Goal: Information Seeking & Learning: Compare options

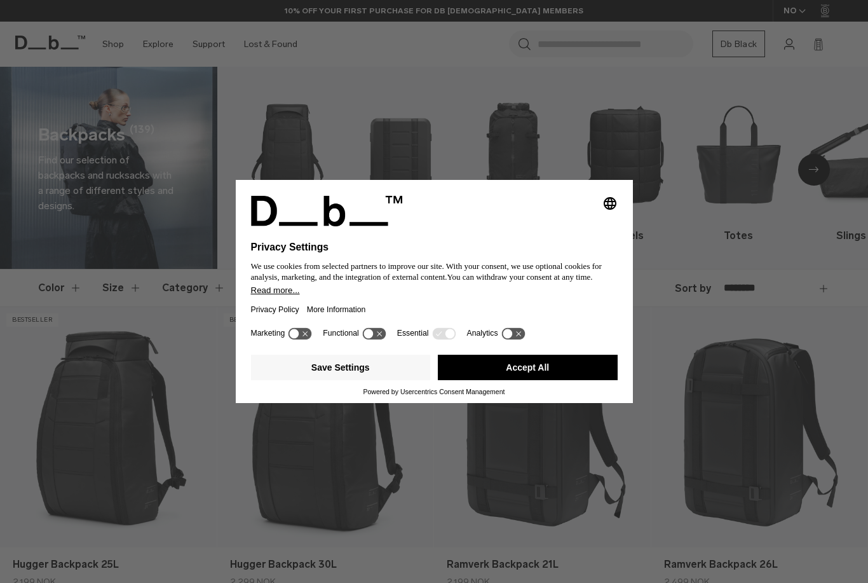
click at [542, 363] on button "Accept All" at bounding box center [528, 367] width 180 height 25
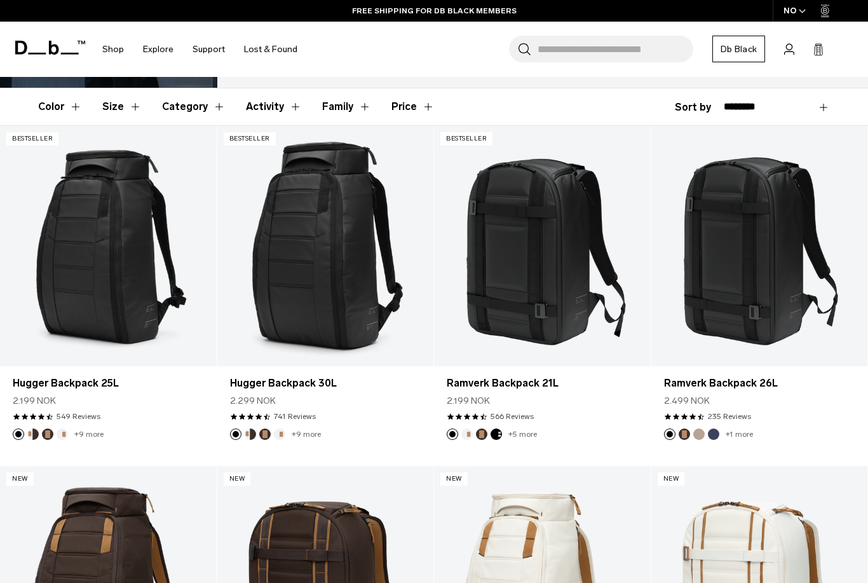
scroll to position [182, 0]
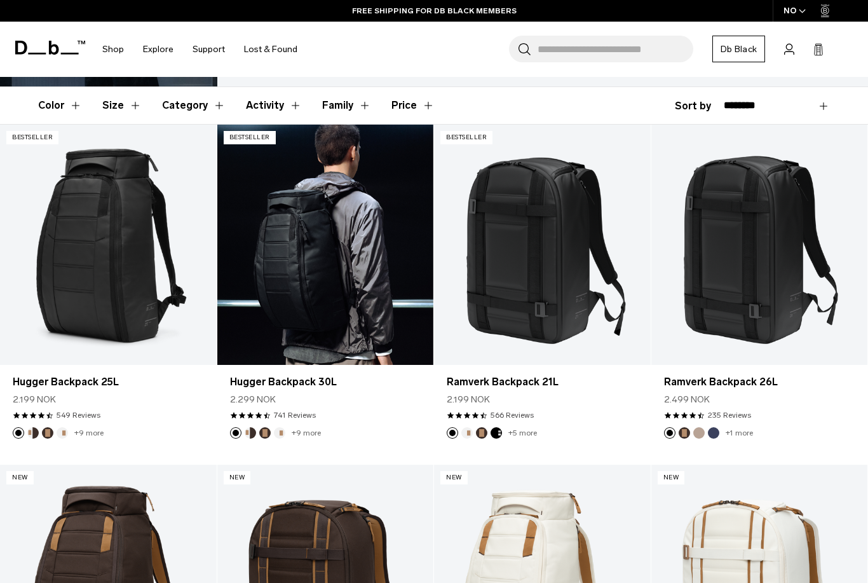
click at [367, 203] on link "Hugger Backpack 30L" at bounding box center [325, 245] width 217 height 240
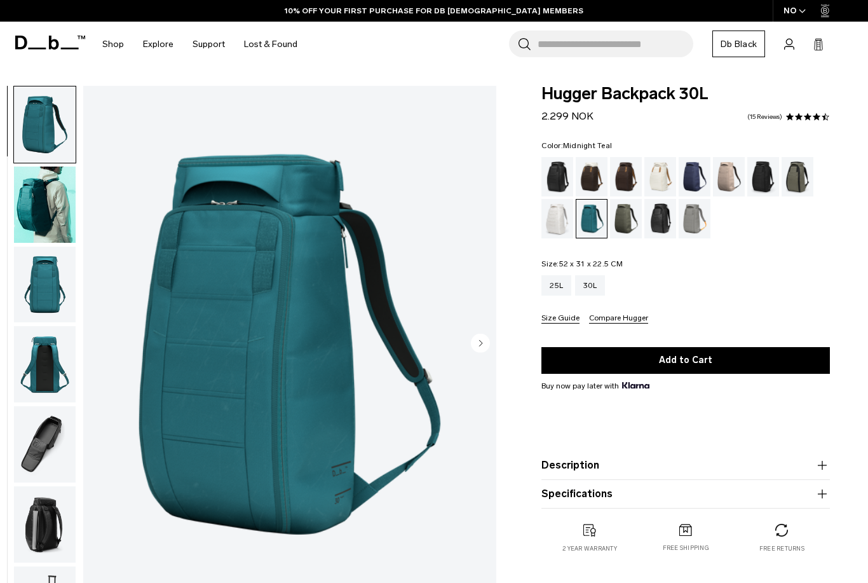
click at [638, 220] on div "Moss Green" at bounding box center [626, 218] width 32 height 39
click at [656, 220] on div "Reflective Black" at bounding box center [660, 218] width 32 height 39
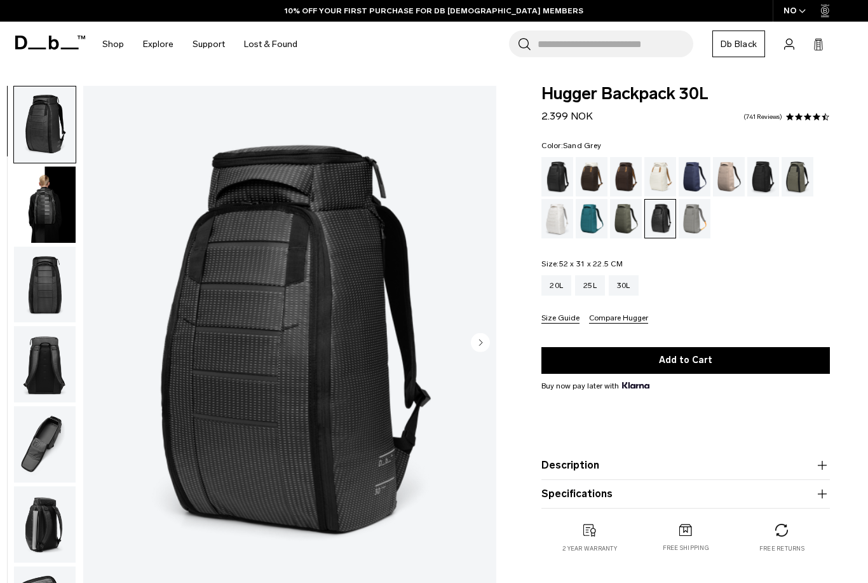
click at [691, 218] on div "Sand Grey" at bounding box center [695, 218] width 32 height 39
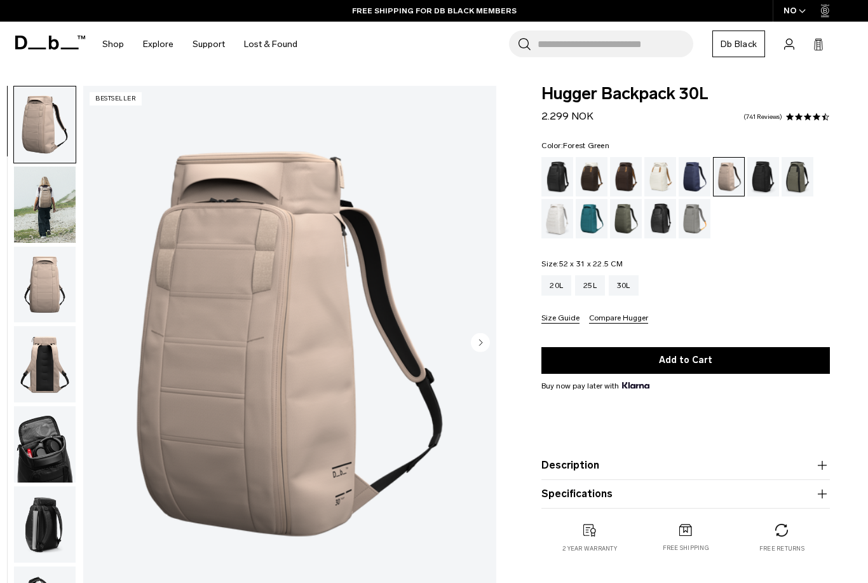
click at [808, 170] on div "Forest Green" at bounding box center [797, 176] width 32 height 39
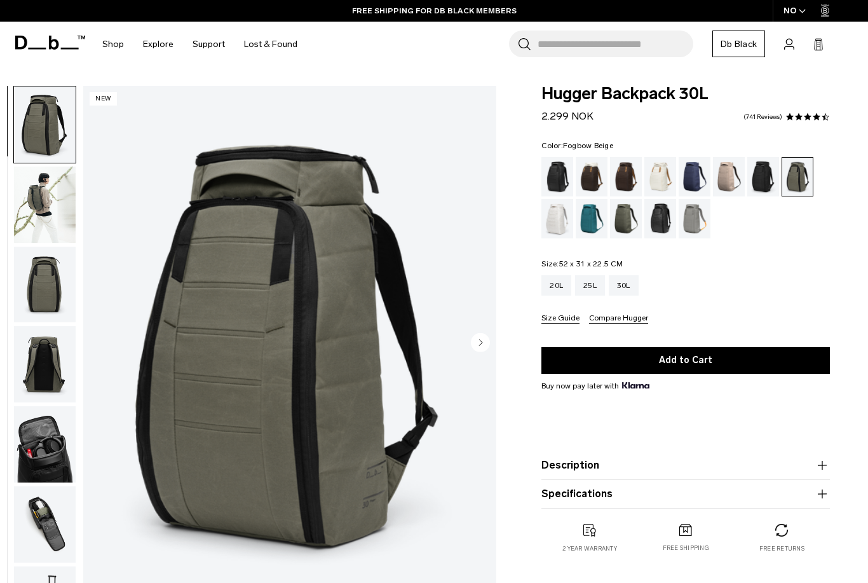
click at [729, 177] on div "Fogbow Beige" at bounding box center [729, 176] width 32 height 39
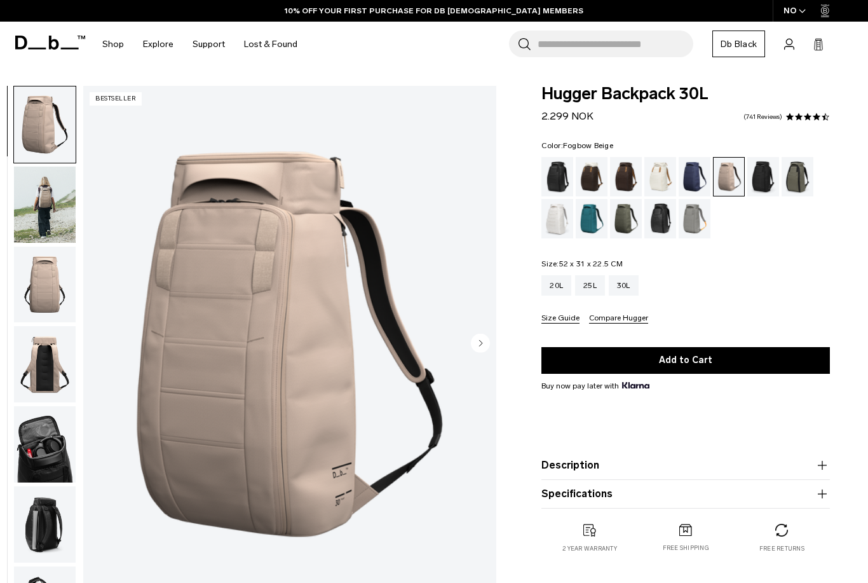
click at [57, 544] on img "button" at bounding box center [45, 524] width 62 height 76
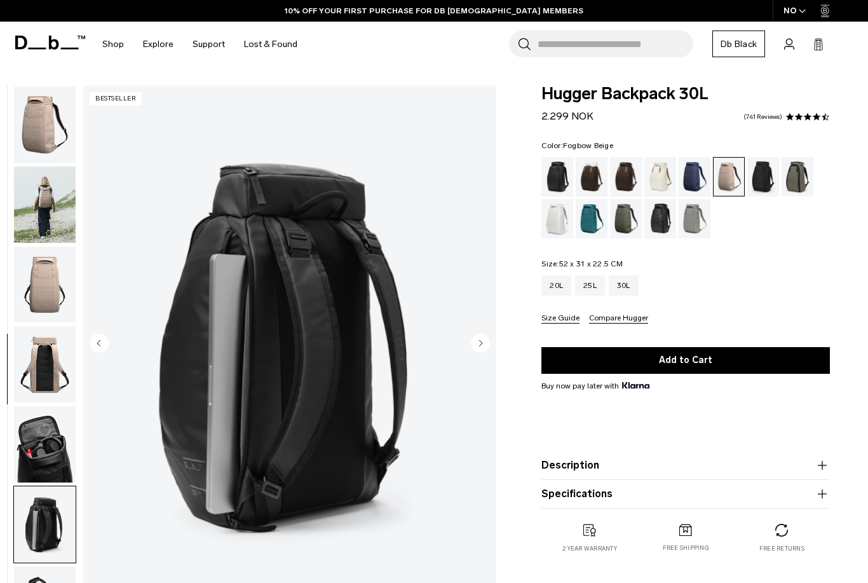
scroll to position [289, 0]
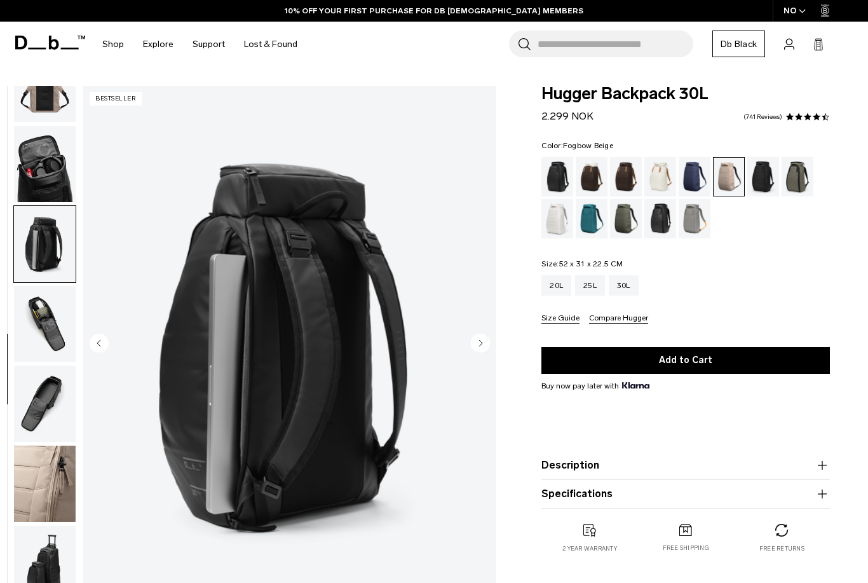
click at [64, 493] on img "button" at bounding box center [45, 483] width 62 height 76
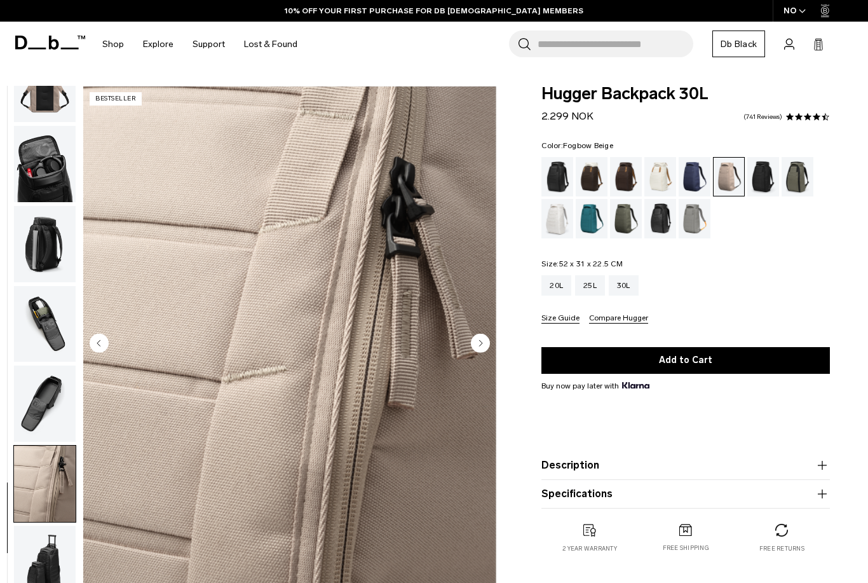
scroll to position [110, 0]
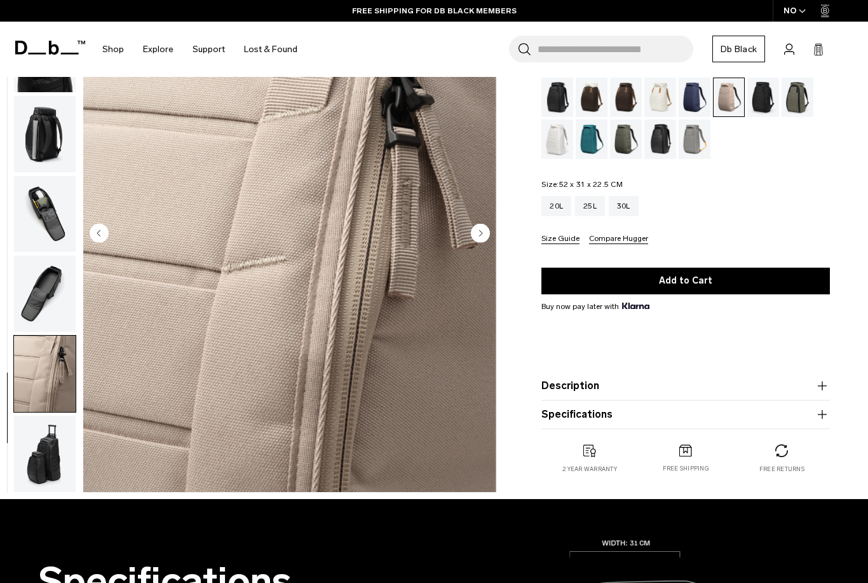
click at [65, 475] on img "button" at bounding box center [45, 453] width 62 height 76
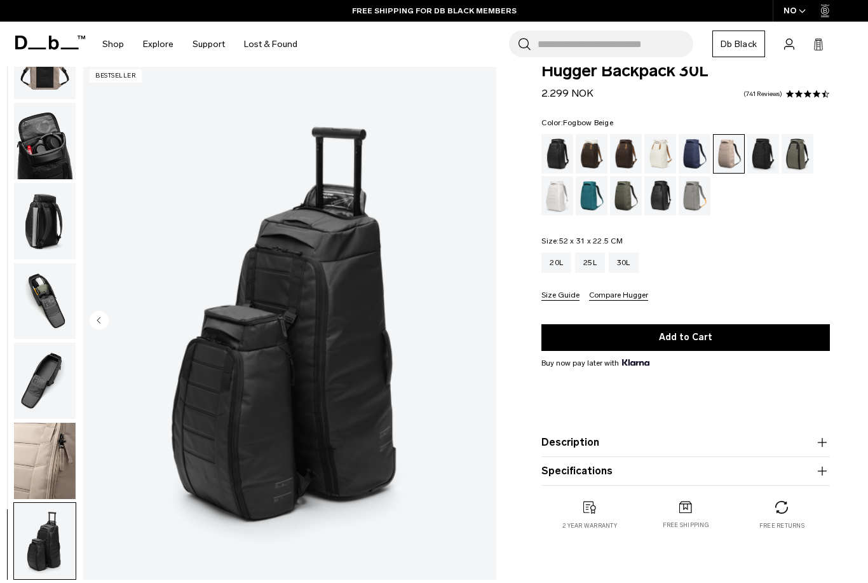
scroll to position [0, 0]
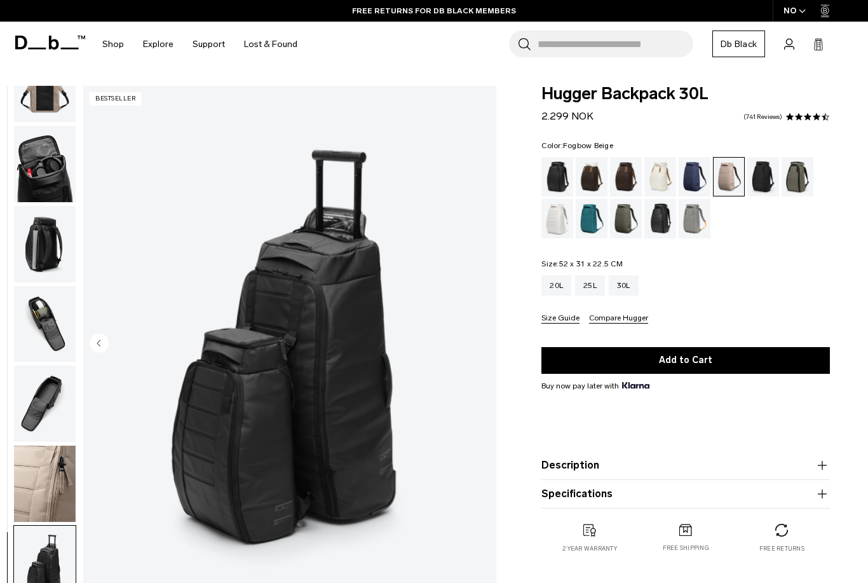
click at [67, 183] on img "button" at bounding box center [45, 164] width 62 height 76
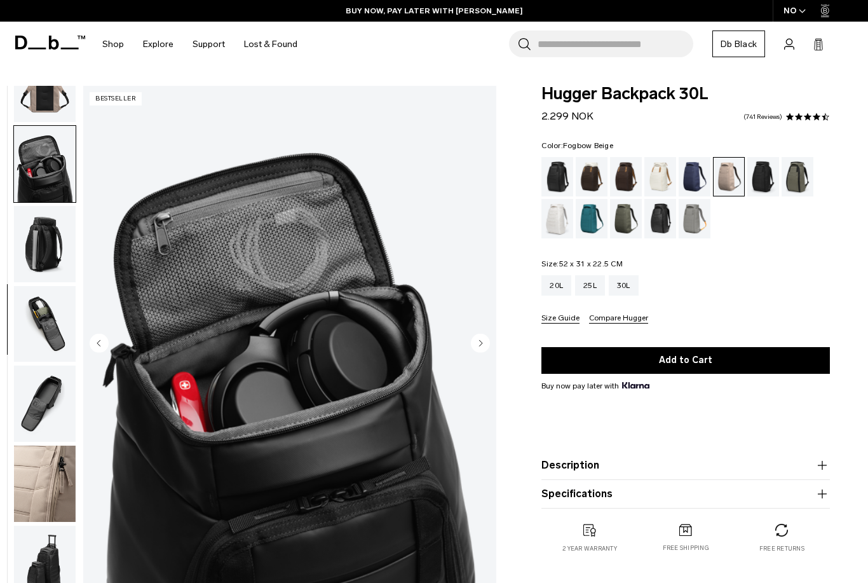
click at [783, 181] on div "Forest Green" at bounding box center [797, 176] width 32 height 39
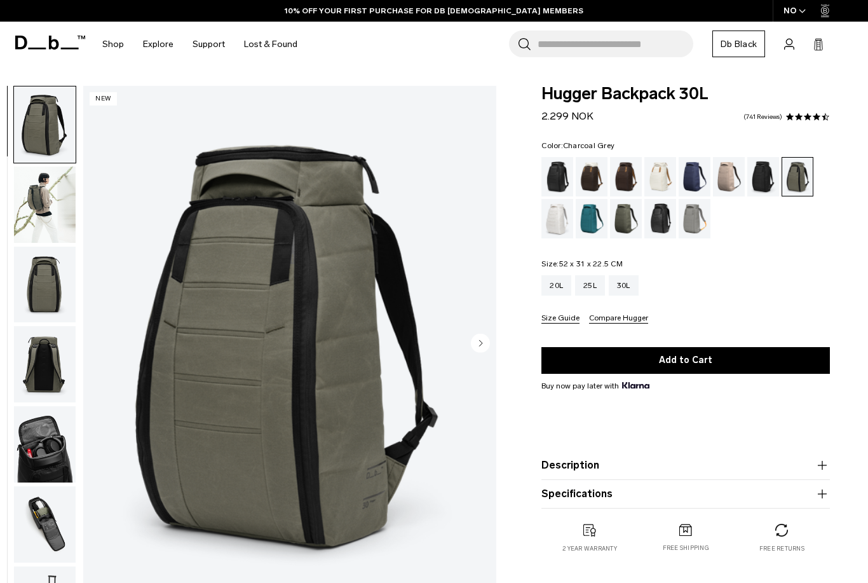
click at [750, 180] on div "Charcoal Grey" at bounding box center [763, 176] width 32 height 39
click at [750, 179] on div "Charcoal Grey" at bounding box center [763, 176] width 32 height 39
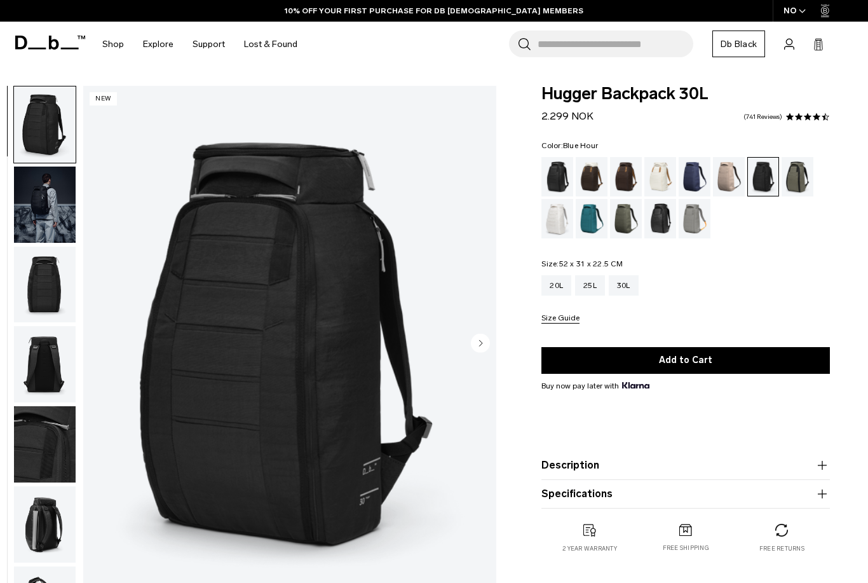
click at [710, 165] on div "Blue Hour" at bounding box center [695, 176] width 32 height 39
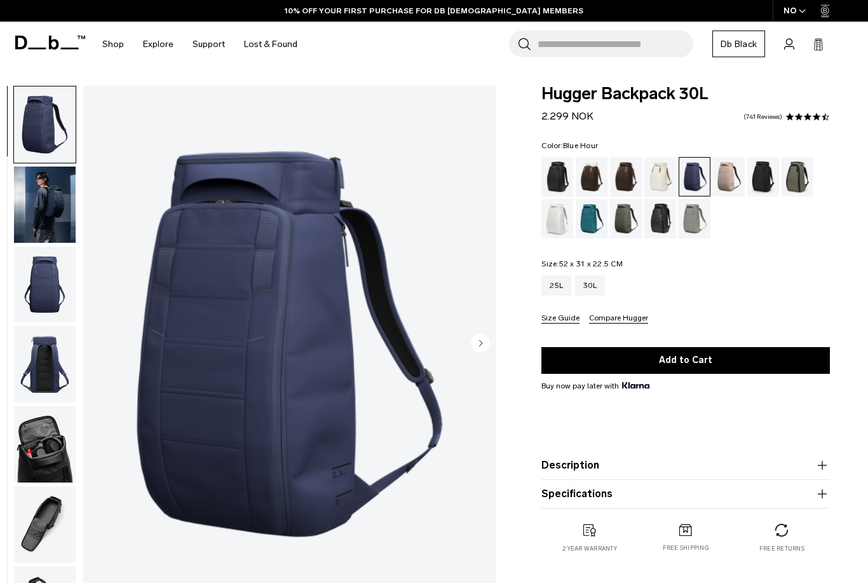
click at [839, 166] on div "Hugger Backpack 30L 2.299 NOK 4.6 star rating 741 Reviews Color: Blue Hour Out …" at bounding box center [685, 332] width 365 height 492
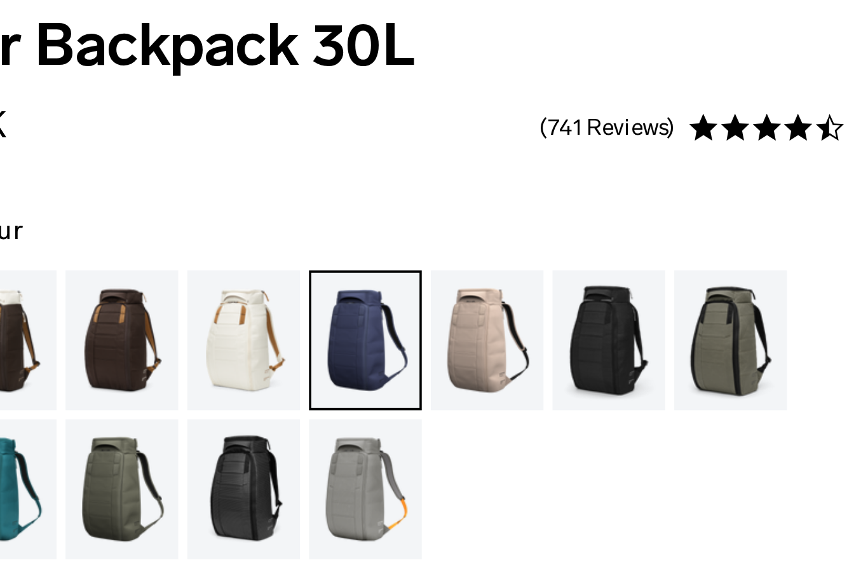
click at [713, 157] on div "Fogbow Beige" at bounding box center [729, 176] width 32 height 39
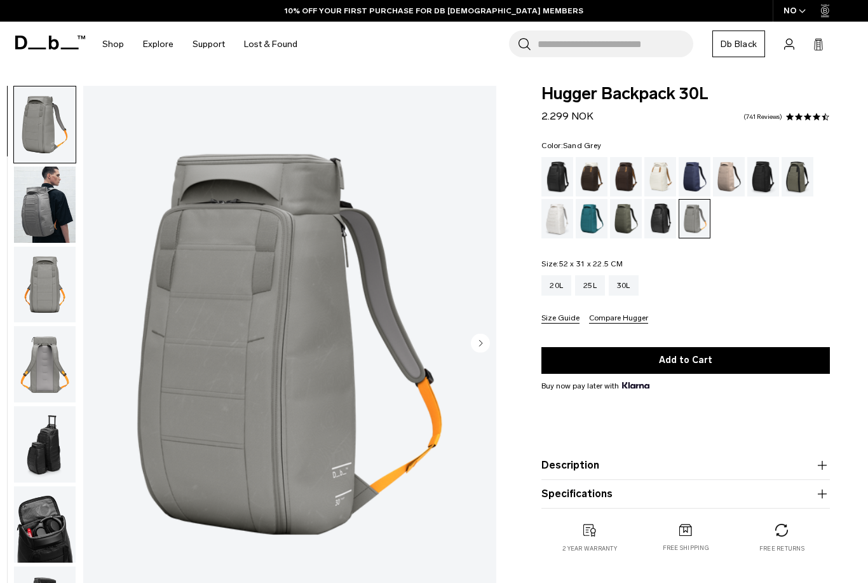
scroll to position [68, 0]
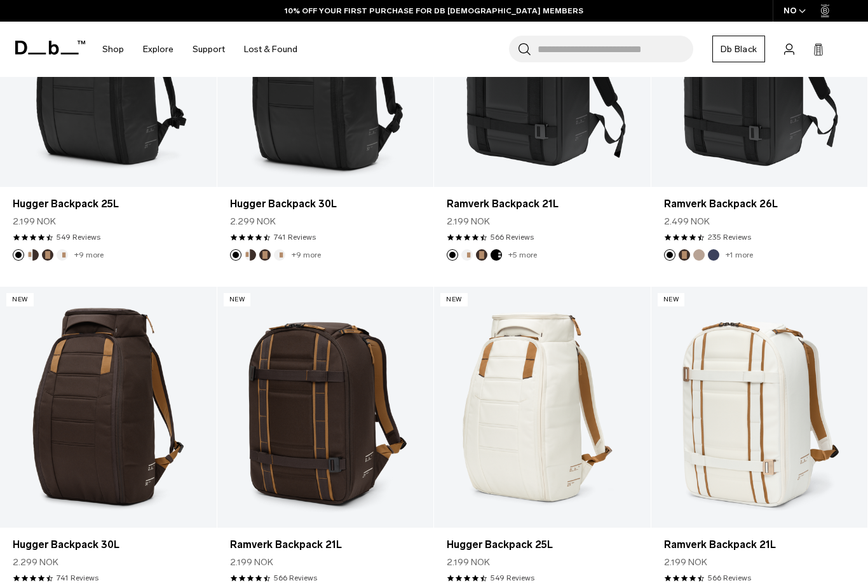
click at [158, 196] on link "Hugger Backpack 25L" at bounding box center [108, 203] width 191 height 15
